Goal: Information Seeking & Learning: Find specific fact

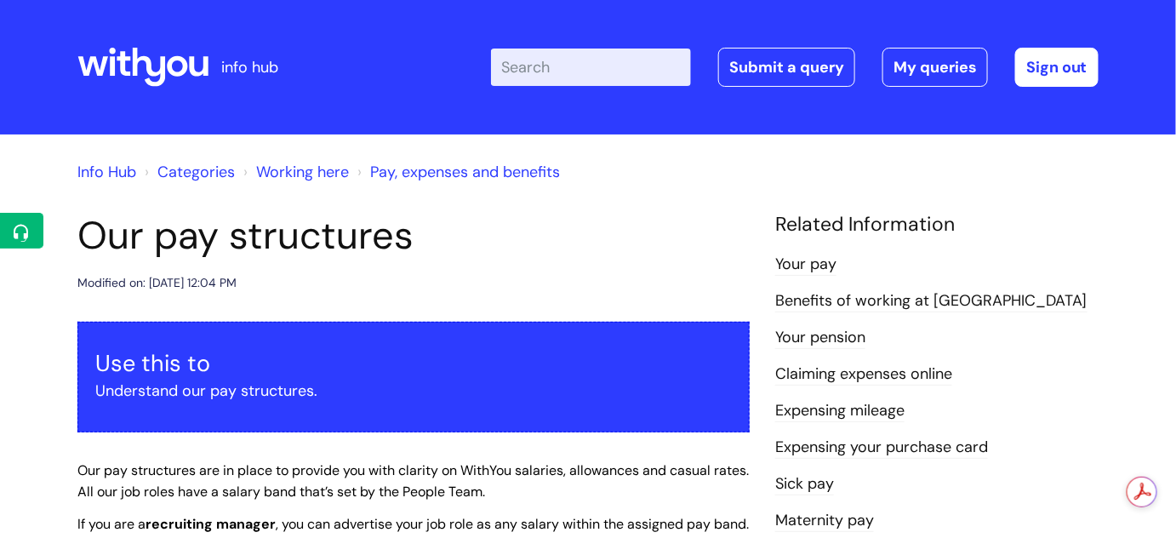
click at [569, 67] on input "Enter your search term here..." at bounding box center [591, 66] width 200 height 37
type input "job evlauation"
click button "Search" at bounding box center [0, 0] width 0 height 0
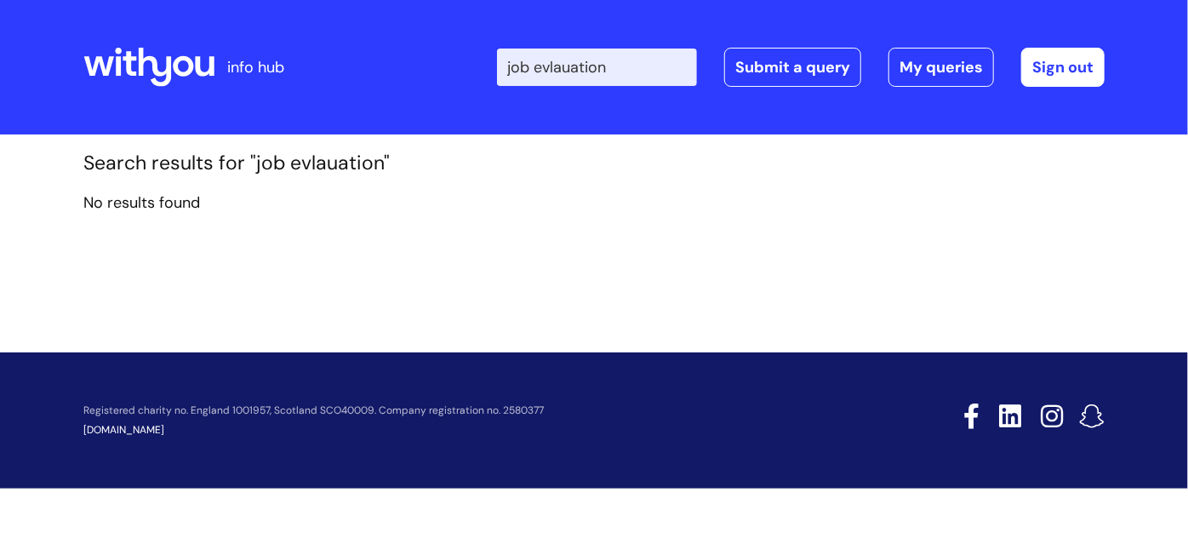
click at [570, 66] on input "job evlauation" at bounding box center [597, 66] width 200 height 37
type input "job evaluation"
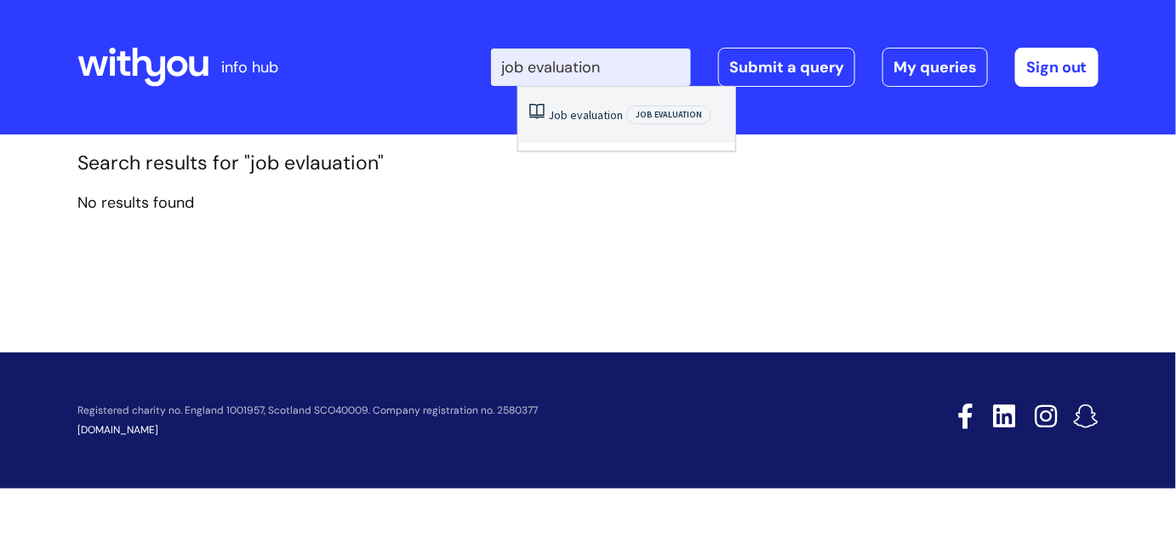
click at [584, 124] on li "Job evaluation Job evaluation" at bounding box center [626, 114] width 217 height 55
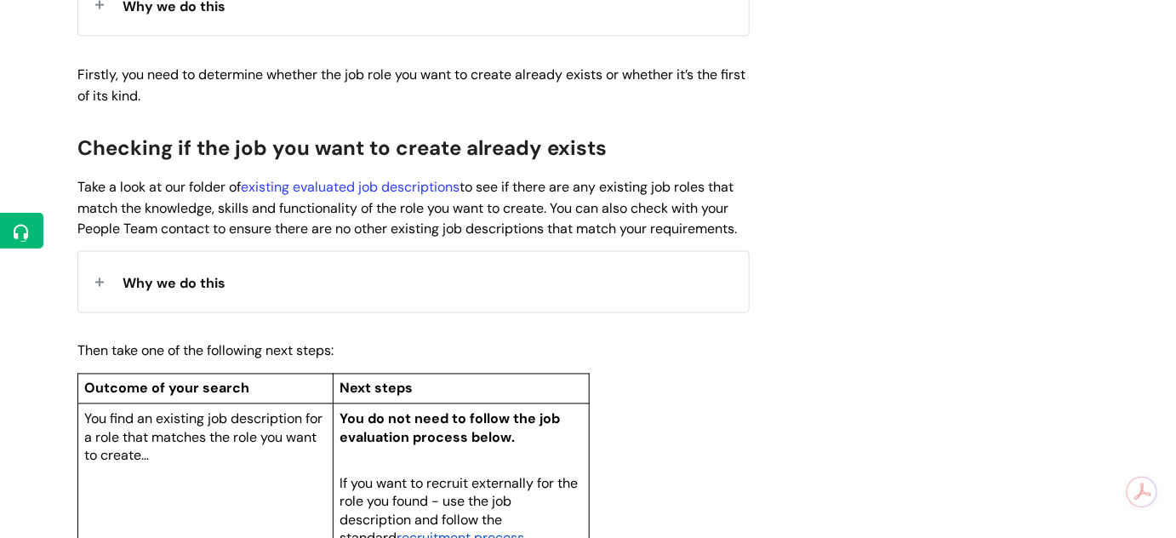
scroll to position [851, 0]
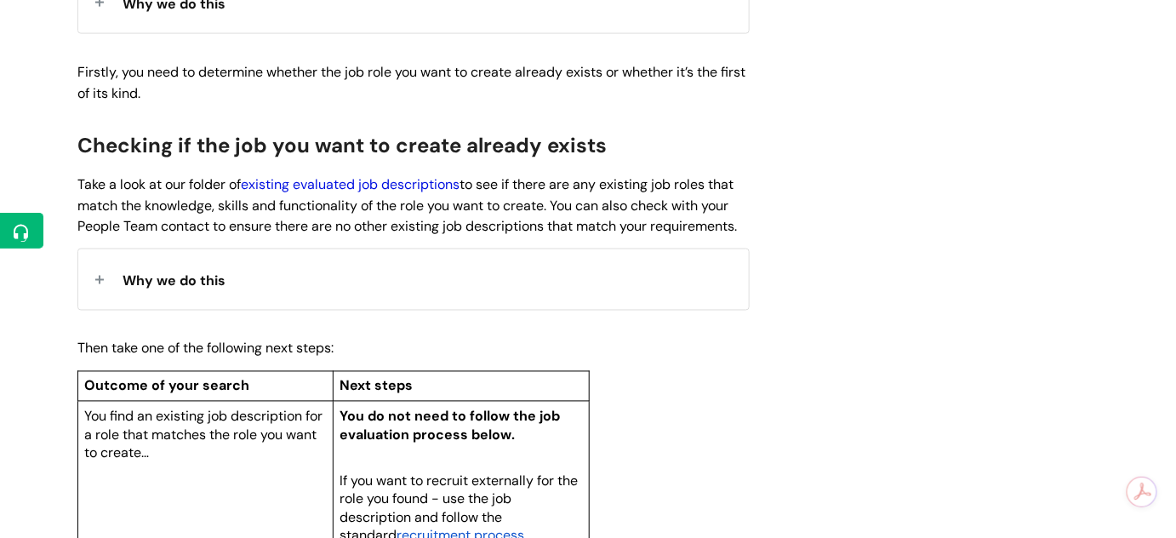
click at [317, 180] on link "existing evaluated job descriptions" at bounding box center [350, 184] width 219 height 18
